Goal: Find specific page/section: Find specific page/section

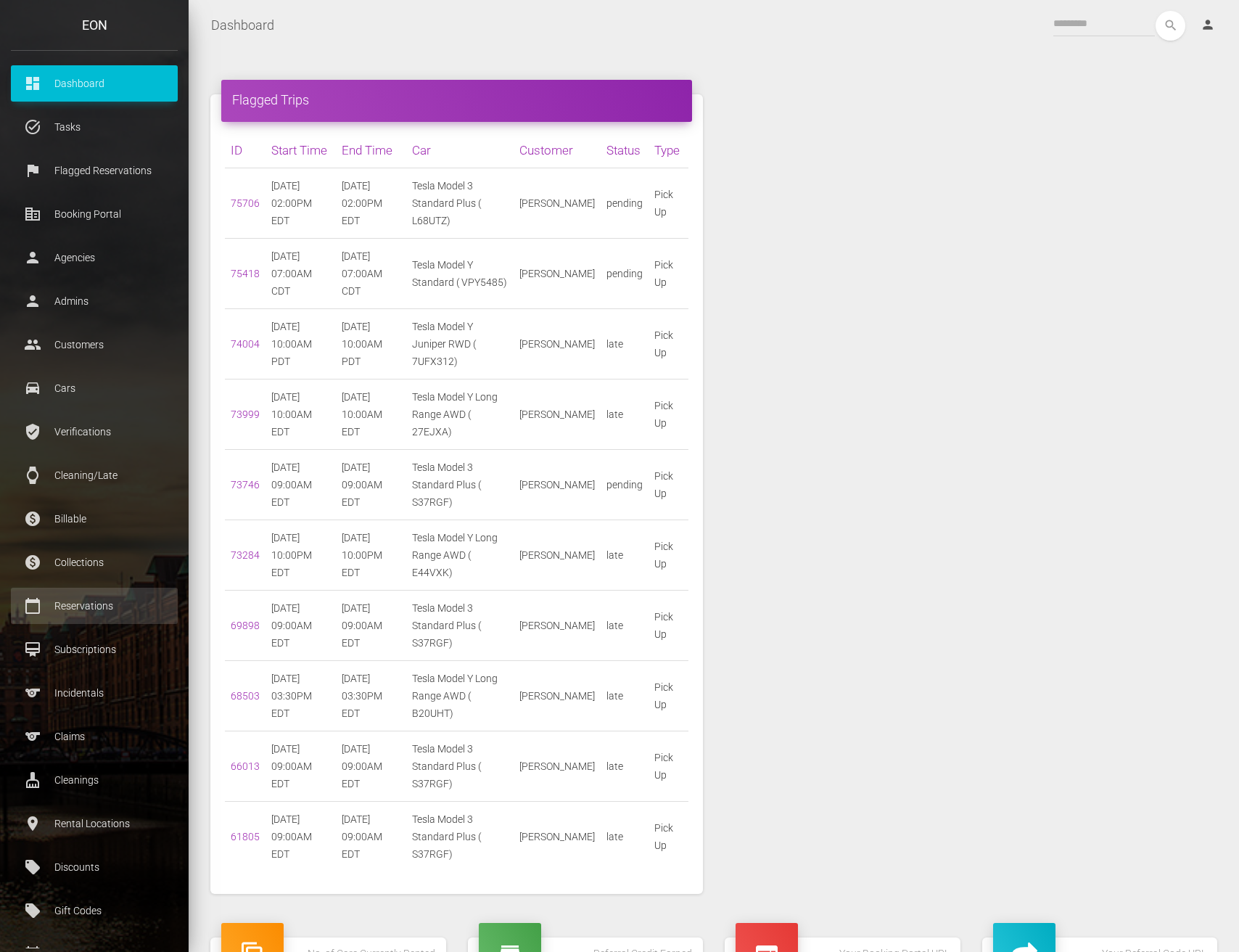
click at [90, 601] on p "Reservations" at bounding box center [95, 606] width 145 height 22
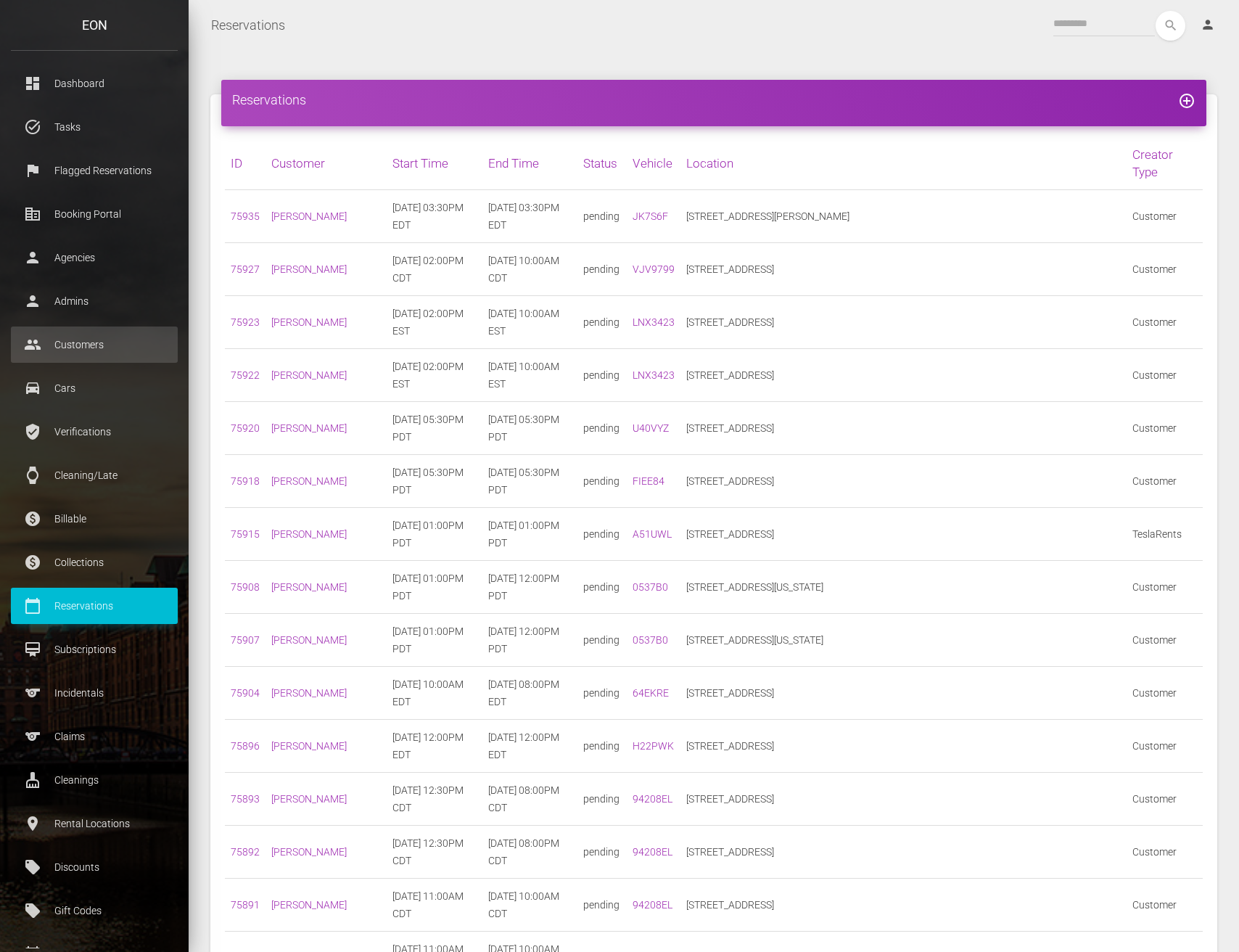
click at [104, 345] on p "Customers" at bounding box center [95, 345] width 145 height 22
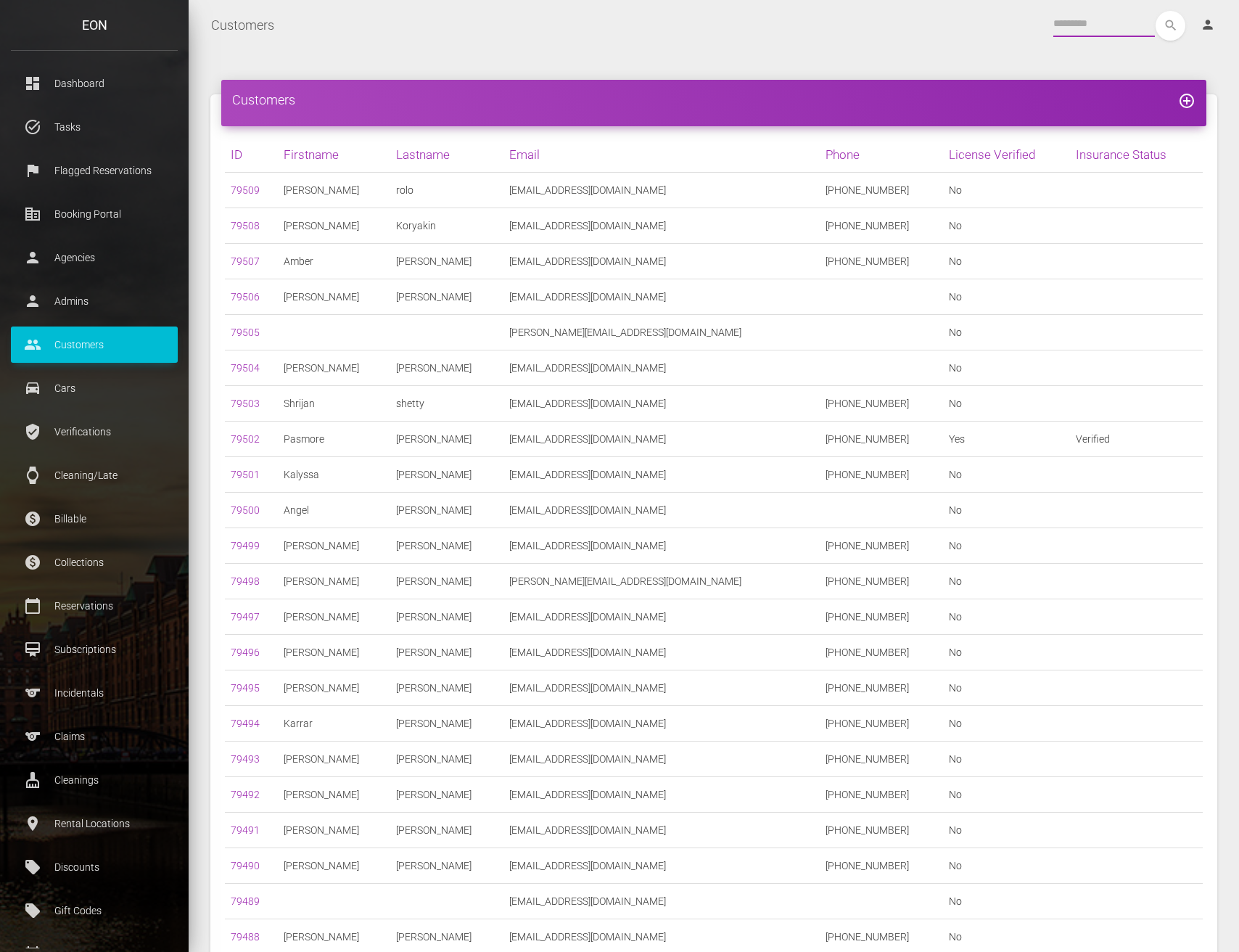
click at [1105, 16] on input "text" at bounding box center [1104, 24] width 102 height 26
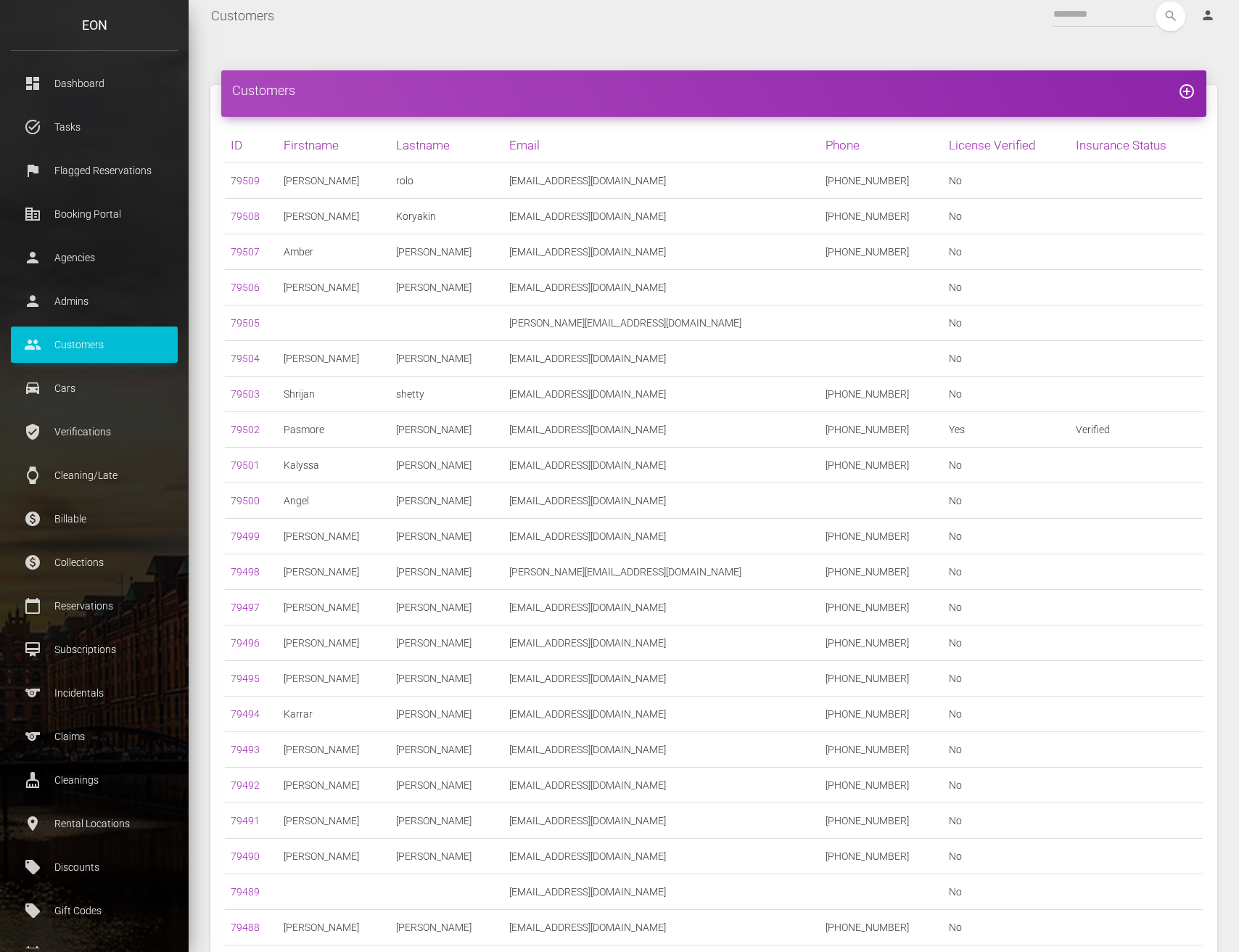
click at [737, 201] on td "[EMAIL_ADDRESS][DOMAIN_NAME]" at bounding box center [661, 217] width 317 height 36
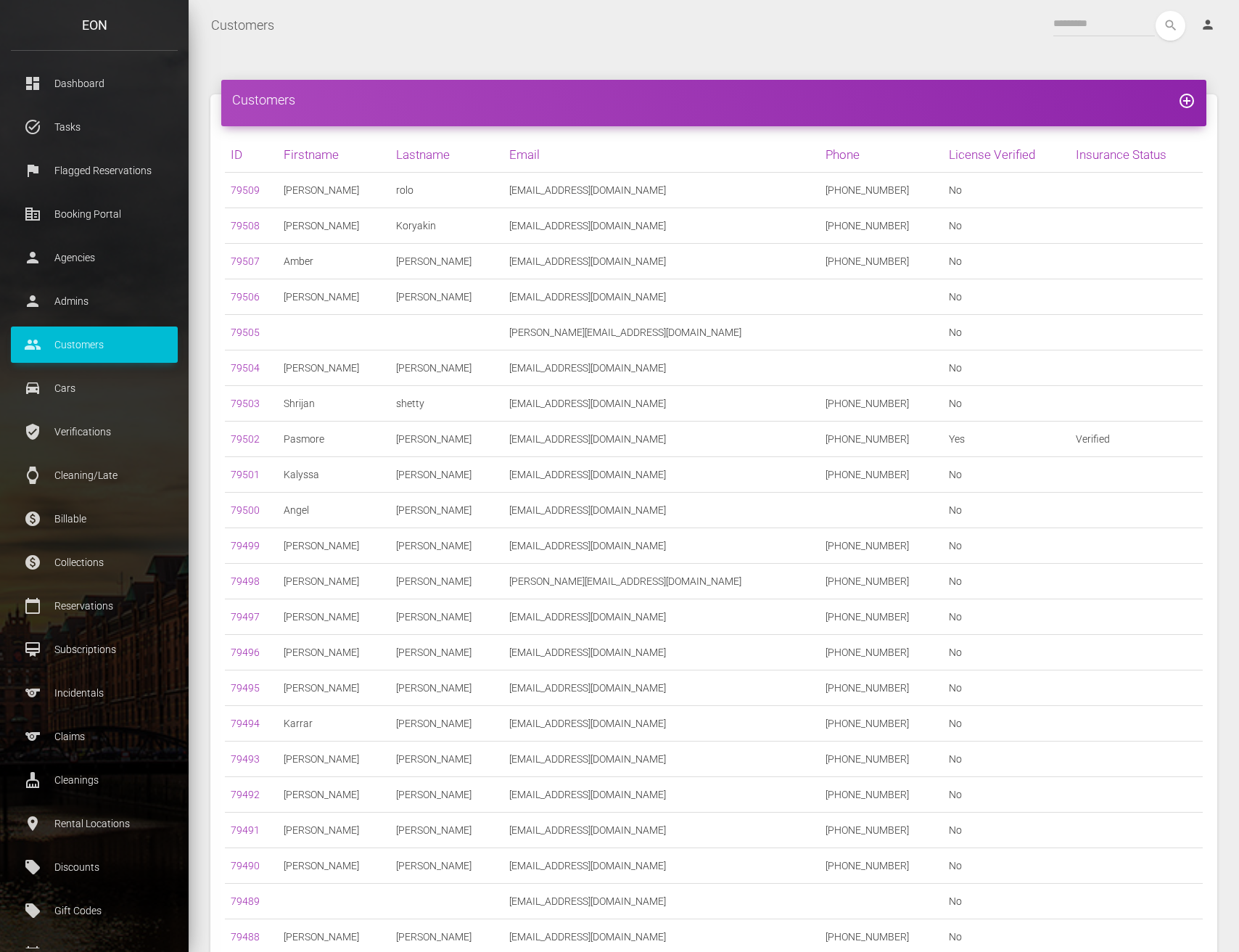
click at [736, 138] on th "Email" at bounding box center [661, 155] width 317 height 36
click at [1073, 20] on input "text" at bounding box center [1104, 24] width 102 height 26
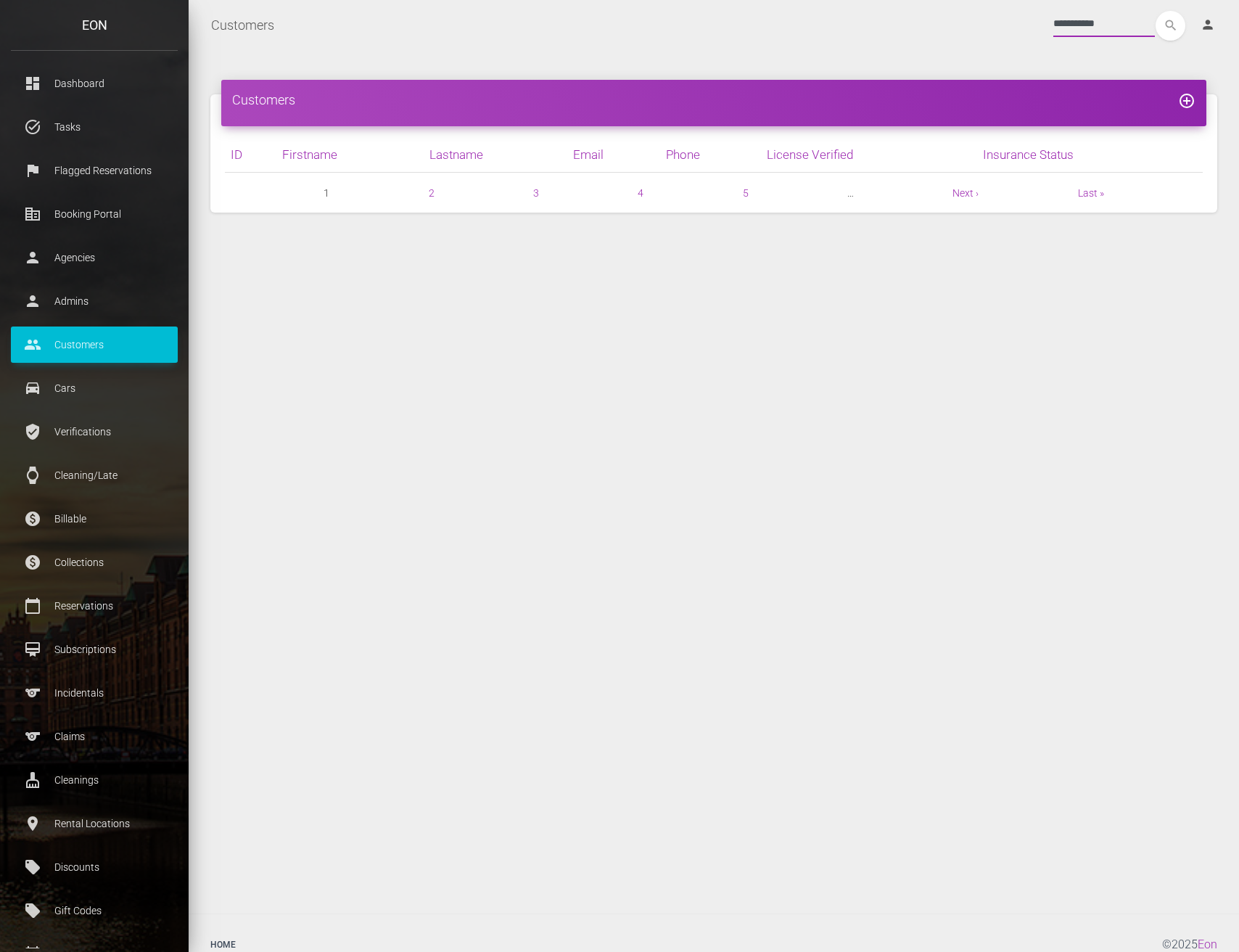
type input "**********"
click at [1170, 26] on button "search" at bounding box center [1170, 26] width 30 height 30
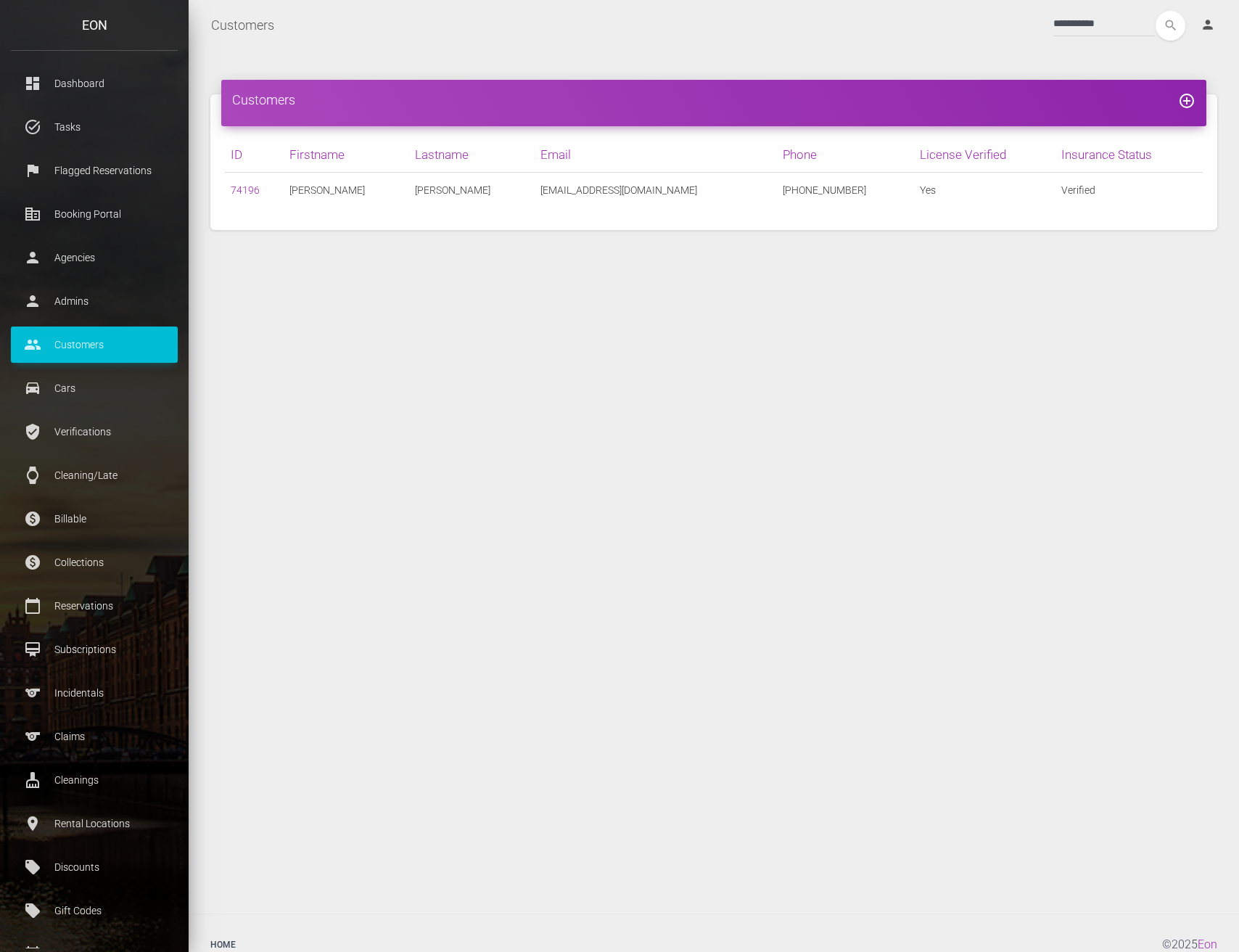
click at [855, 405] on div "Customers add_circle_outline ID [PERSON_NAME] Email Phone License Verified Insu…" at bounding box center [713, 482] width 1050 height 862
click at [815, 415] on div "Customers add_circle_outline ID [PERSON_NAME] Email Phone License Verified Insu…" at bounding box center [713, 482] width 1050 height 862
